Goal: Task Accomplishment & Management: Manage account settings

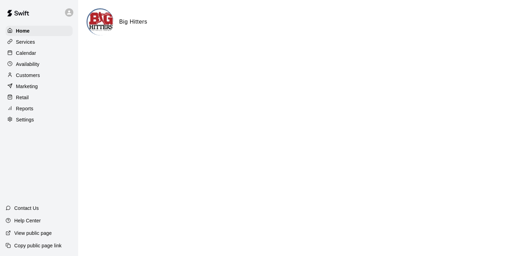
click at [40, 54] on div "Calendar" at bounding box center [39, 53] width 67 height 10
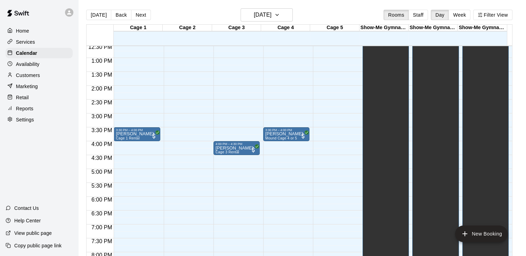
scroll to position [360, 0]
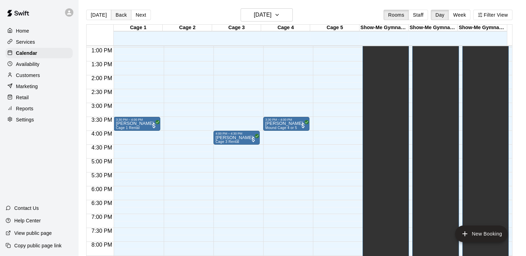
click at [116, 14] on button "Back" at bounding box center [121, 15] width 21 height 10
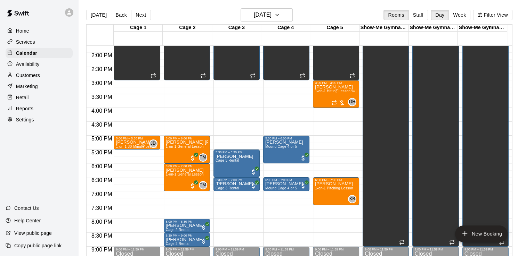
scroll to position [395, 0]
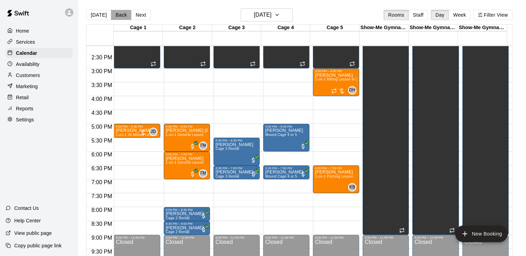
click at [117, 15] on button "Back" at bounding box center [121, 15] width 21 height 10
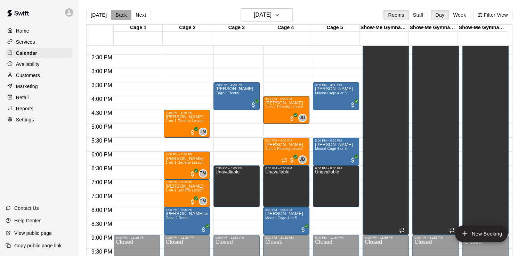
click at [116, 16] on button "Back" at bounding box center [121, 15] width 21 height 10
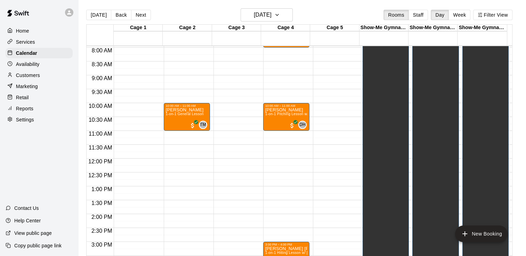
scroll to position [186, 0]
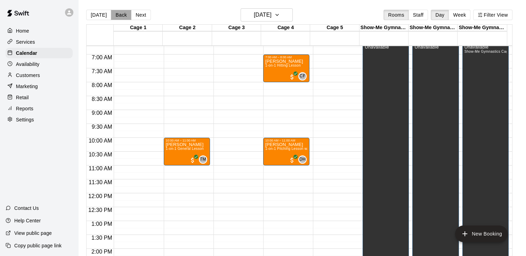
click at [118, 14] on button "Back" at bounding box center [121, 15] width 21 height 10
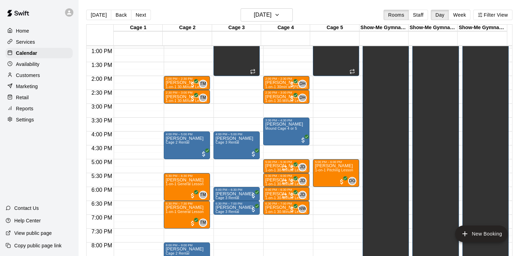
scroll to position [395, 0]
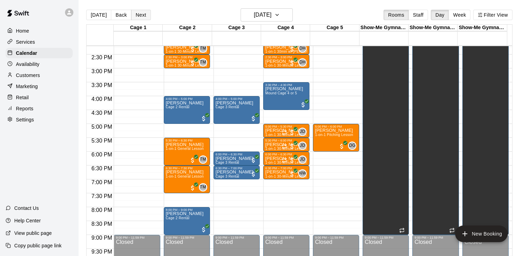
click at [142, 15] on button "Next" at bounding box center [140, 15] width 19 height 10
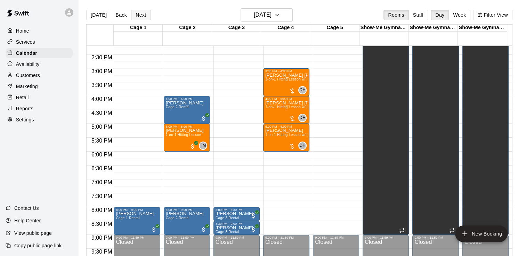
click at [142, 15] on button "Next" at bounding box center [140, 15] width 19 height 10
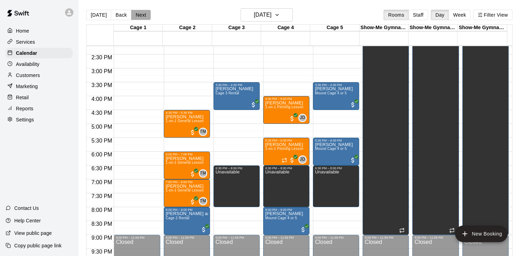
click at [140, 14] on button "Next" at bounding box center [140, 15] width 19 height 10
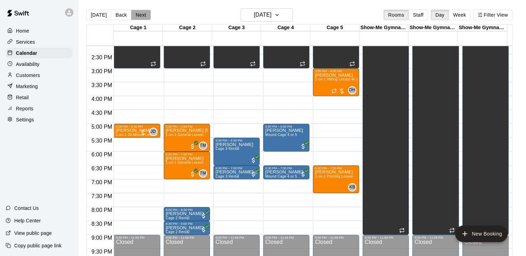
click at [141, 14] on button "Next" at bounding box center [140, 15] width 19 height 10
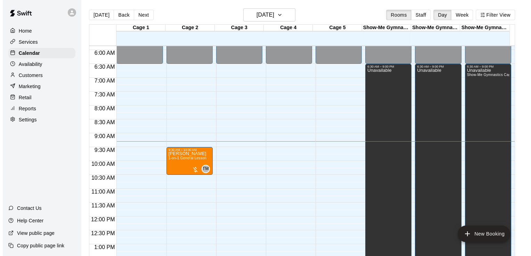
scroll to position [152, 0]
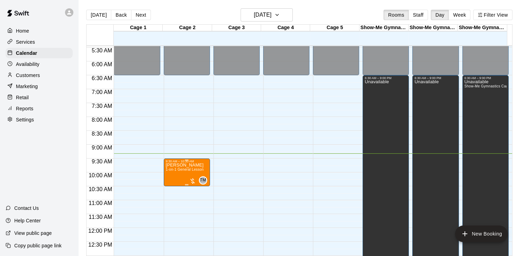
click at [183, 169] on span "1-on-1 General Lesson" at bounding box center [185, 170] width 38 height 4
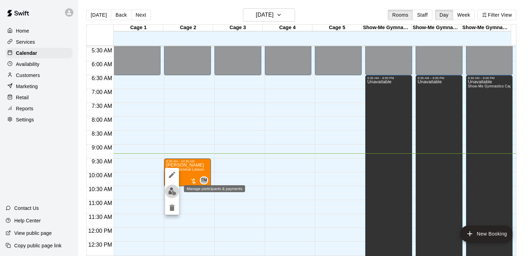
click at [173, 193] on img "edit" at bounding box center [172, 192] width 8 height 8
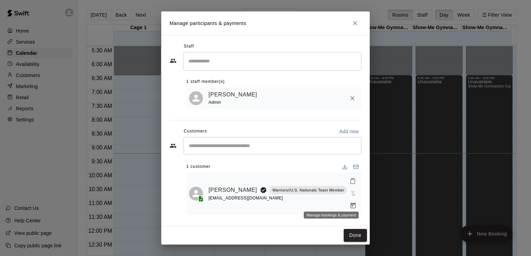
click at [350, 203] on icon "Manage bookings & payment" at bounding box center [353, 206] width 7 height 7
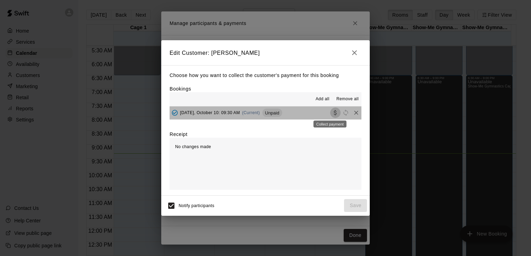
click at [332, 114] on icon "Collect payment" at bounding box center [335, 112] width 7 height 7
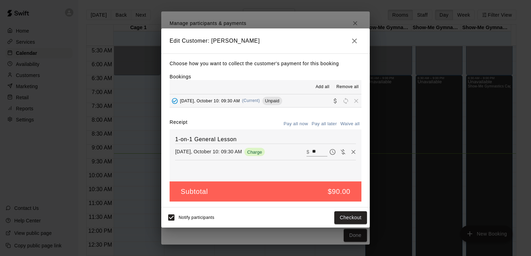
click at [301, 123] on button "Pay all now" at bounding box center [296, 124] width 28 height 11
click at [351, 218] on button "Checkout" at bounding box center [350, 218] width 33 height 13
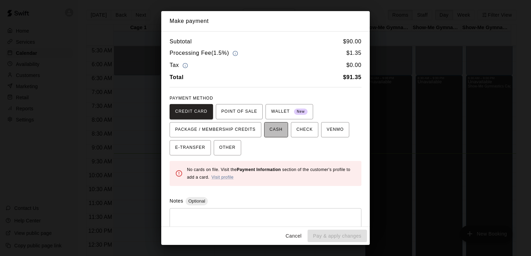
click at [270, 128] on span "CASH" at bounding box center [276, 129] width 13 height 11
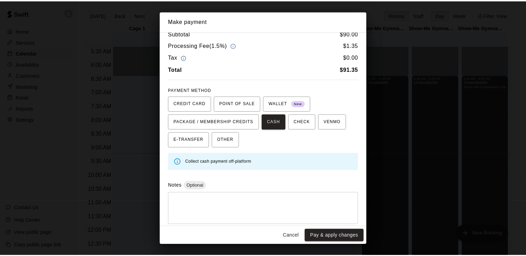
scroll to position [12, 0]
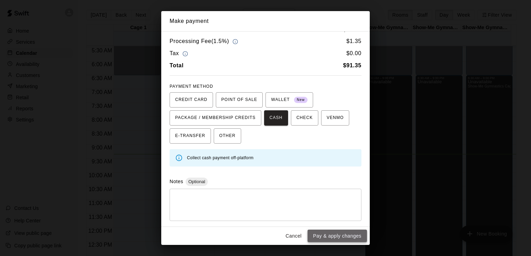
click at [338, 235] on button "Pay & apply changes" at bounding box center [337, 236] width 59 height 13
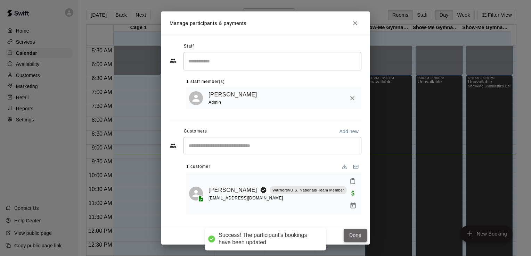
click at [353, 230] on button "Done" at bounding box center [355, 235] width 23 height 13
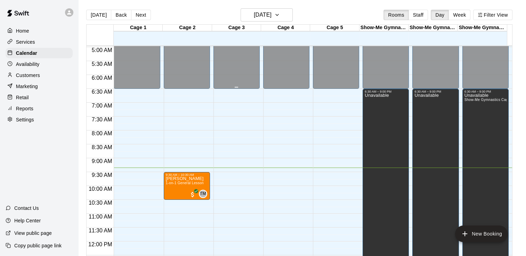
scroll to position [139, 0]
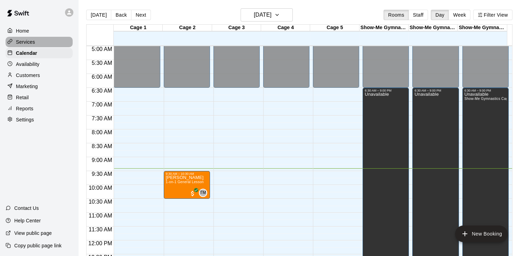
click at [44, 43] on div "Services" at bounding box center [39, 42] width 67 height 10
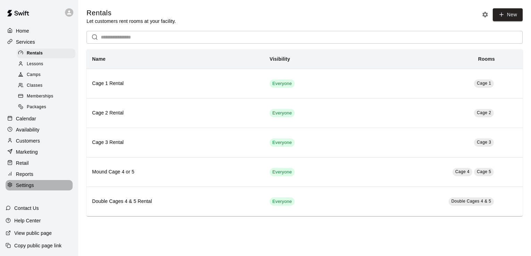
click at [28, 189] on p "Settings" at bounding box center [25, 185] width 18 height 7
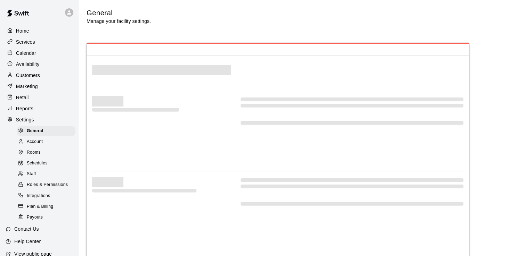
select select "**"
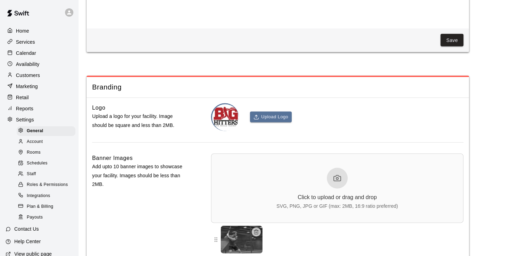
scroll to position [1497, 0]
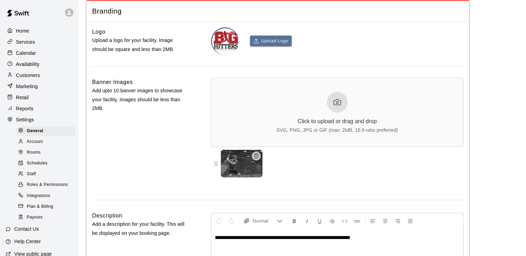
click at [22, 177] on icon at bounding box center [20, 173] width 5 height 5
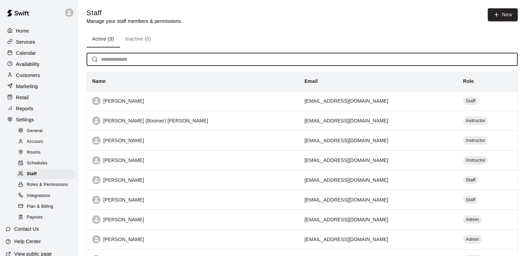
click at [195, 64] on input "text" at bounding box center [309, 59] width 417 height 13
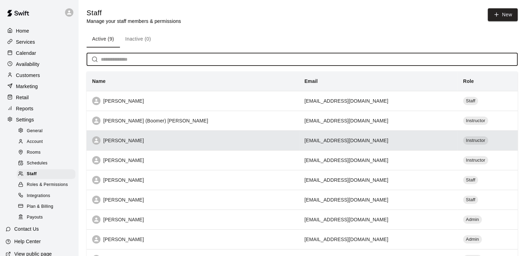
click at [173, 142] on div "[PERSON_NAME]" at bounding box center [192, 141] width 201 height 8
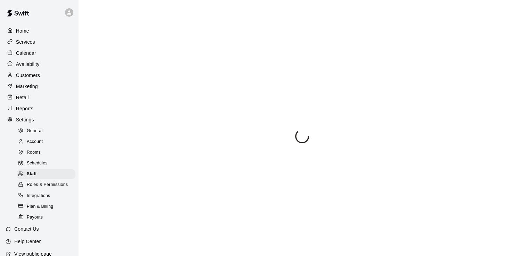
select select "**"
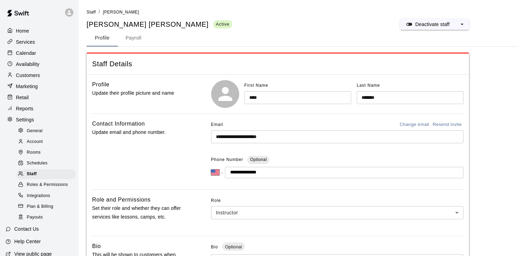
click at [133, 43] on button "Payroll" at bounding box center [133, 38] width 31 height 17
